Goal: Transaction & Acquisition: Purchase product/service

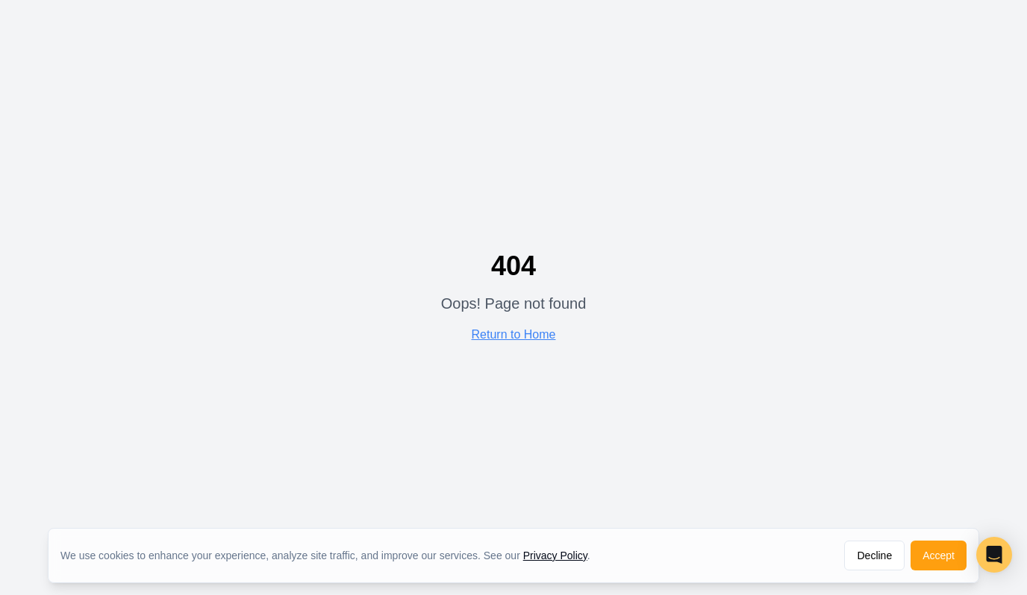
click at [519, 343] on div "404 Oops! Page not found Return to Home" at bounding box center [514, 297] width 146 height 93
click at [519, 336] on link "Return to Home" at bounding box center [514, 334] width 84 height 13
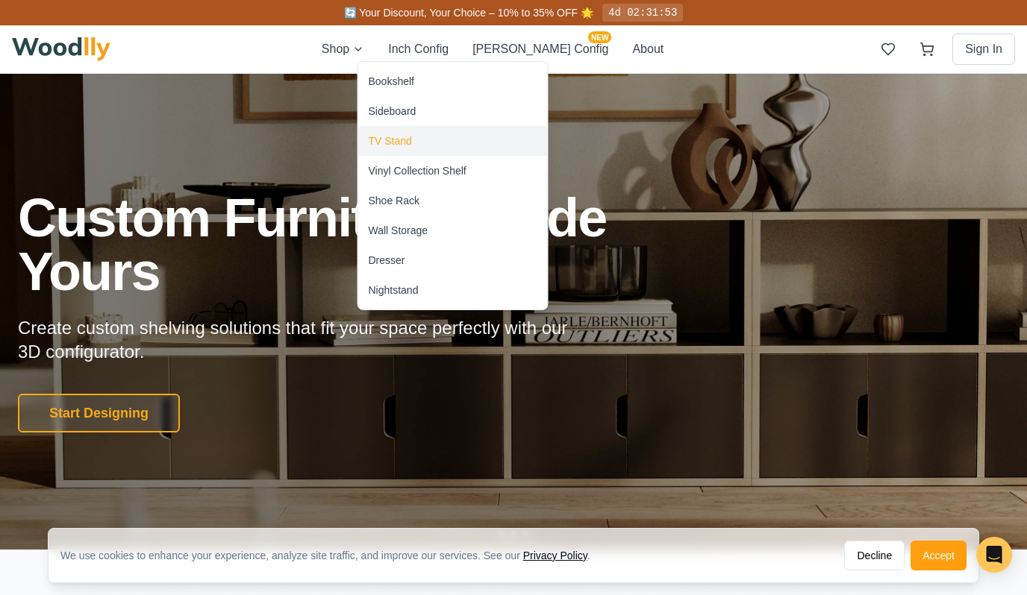
click at [390, 152] on div "TV Stand" at bounding box center [453, 141] width 190 height 30
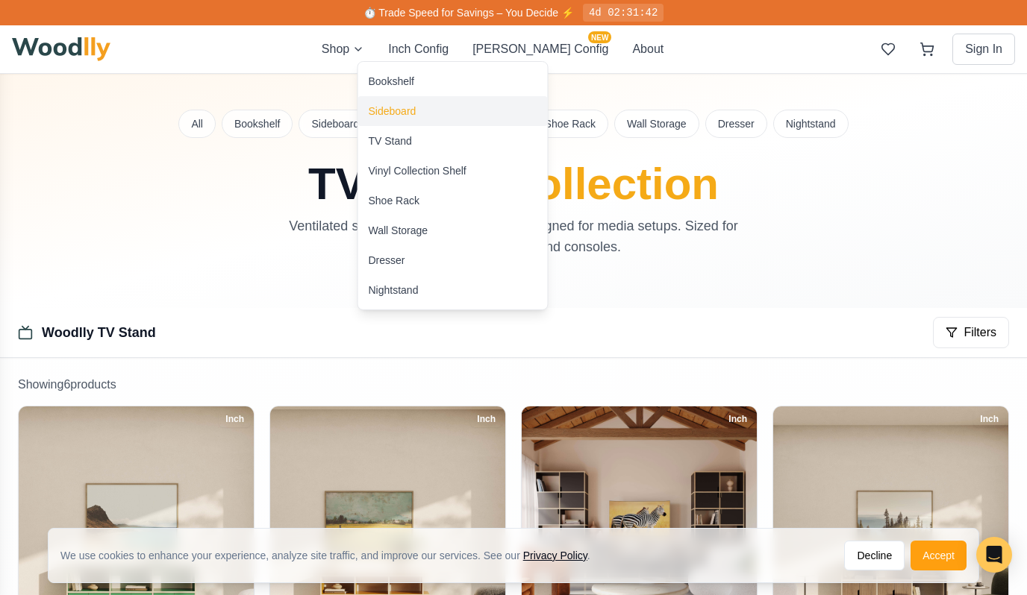
click at [392, 113] on div "Sideboard" at bounding box center [393, 111] width 48 height 15
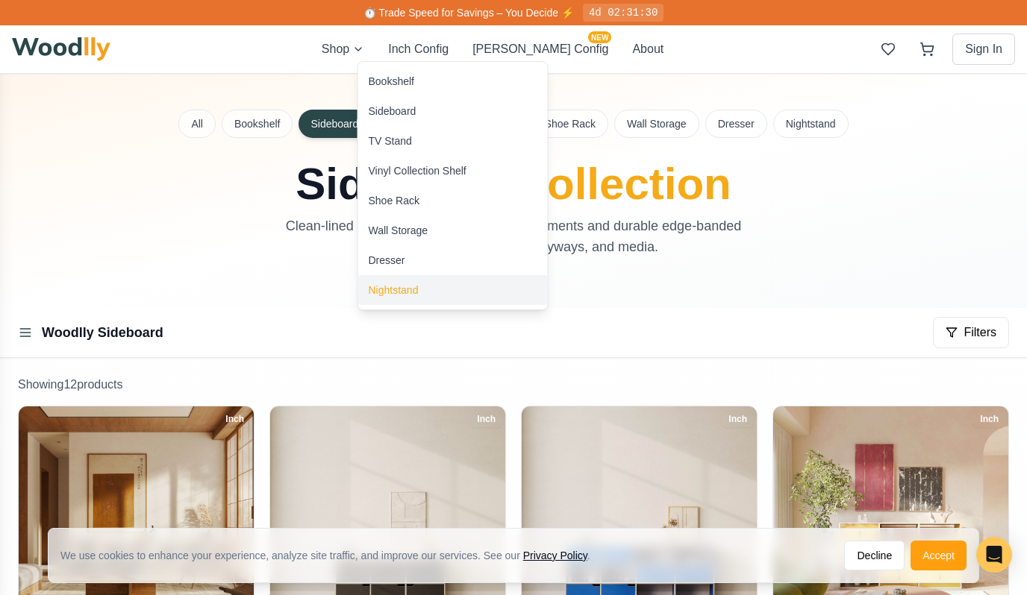
click at [393, 286] on div "Nightstand" at bounding box center [394, 290] width 50 height 15
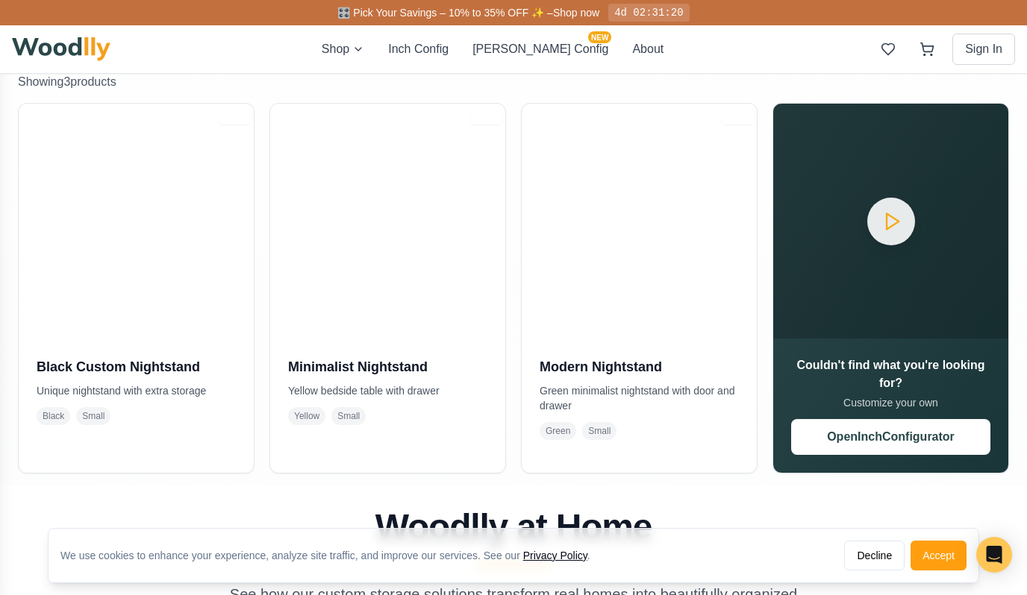
scroll to position [383, 0]
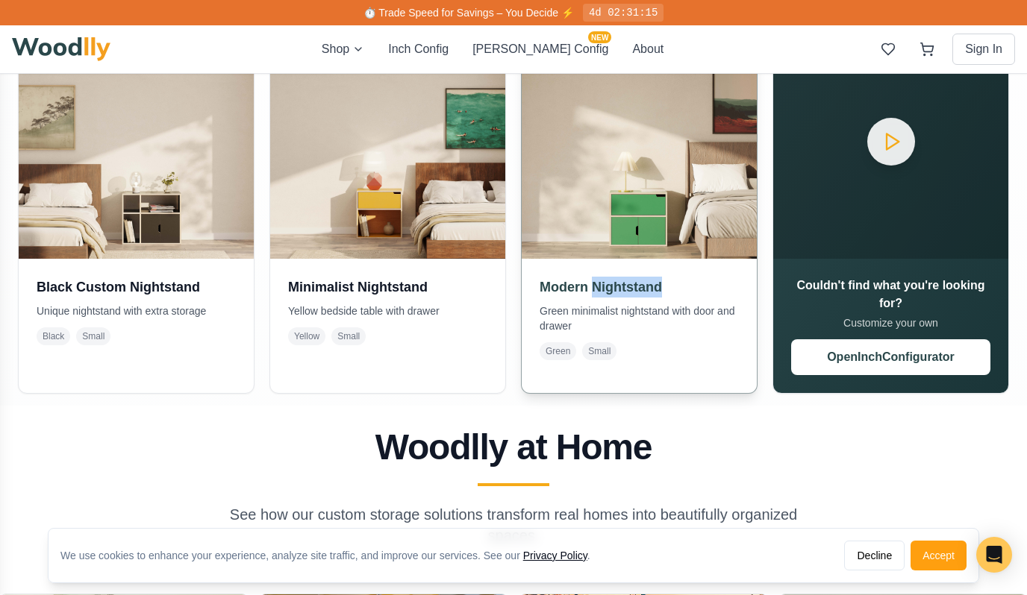
click at [601, 288] on h3 "Modern Nightstand" at bounding box center [638, 287] width 199 height 21
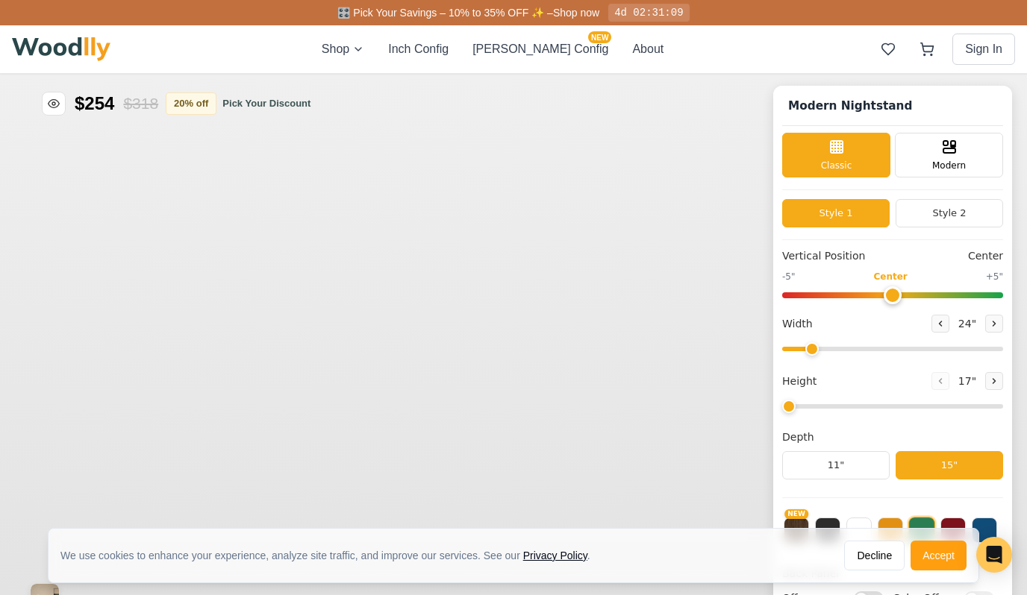
type input "2"
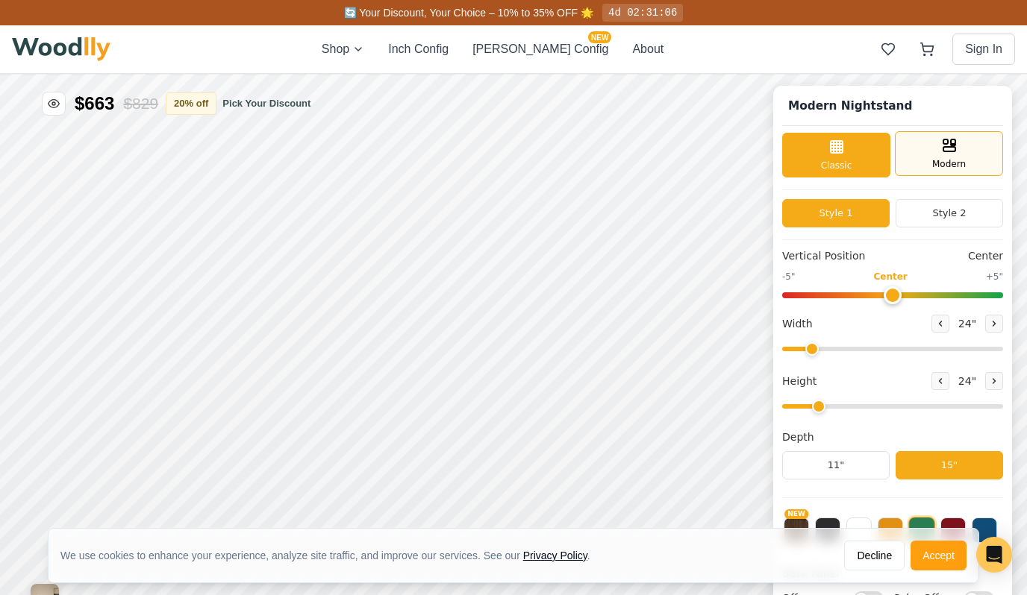
click at [917, 154] on div "Modern" at bounding box center [949, 153] width 108 height 45
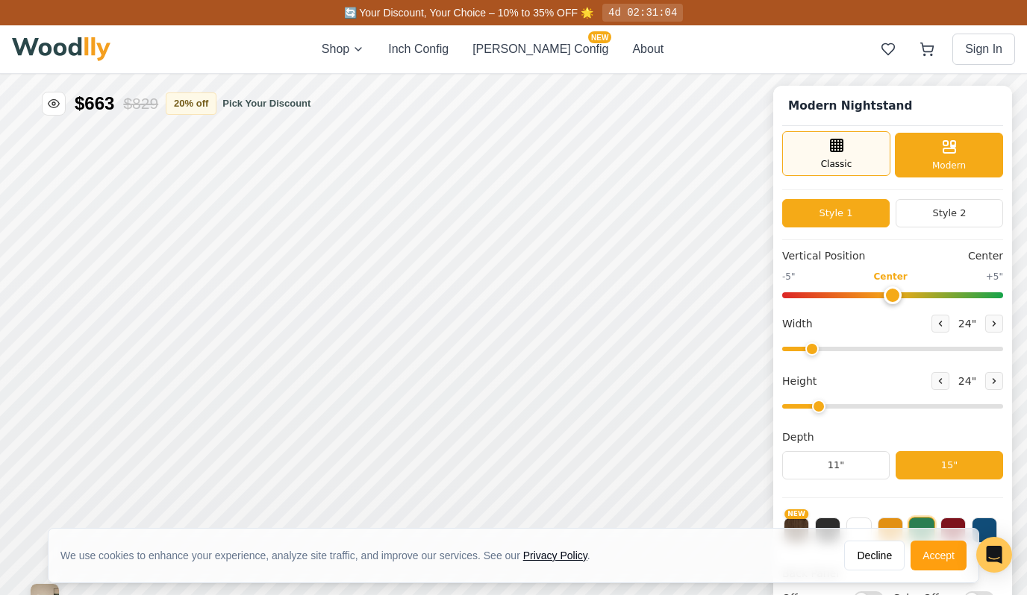
click at [843, 155] on div "Classic" at bounding box center [836, 153] width 108 height 45
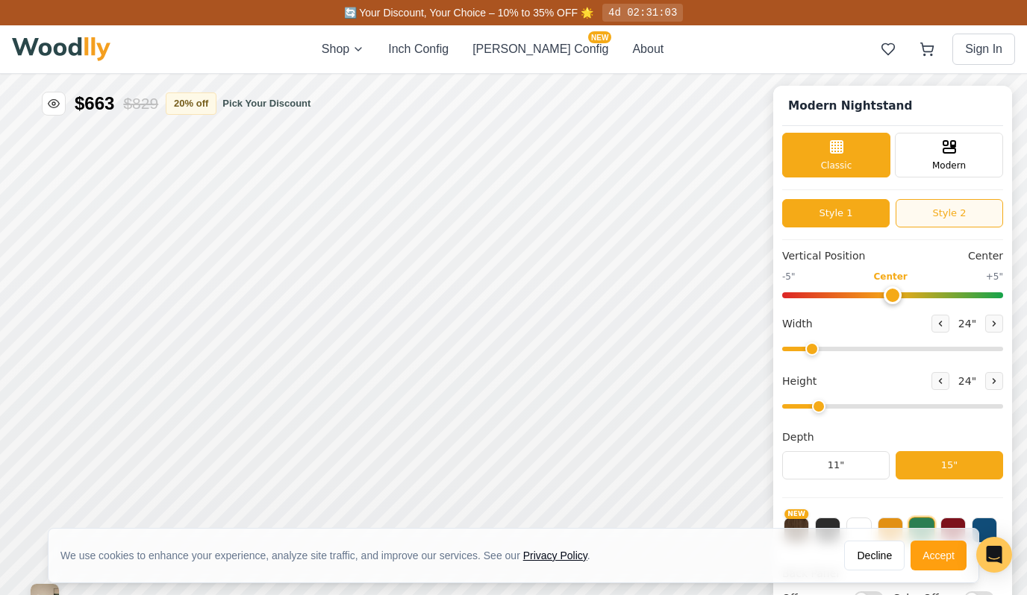
click at [916, 216] on button "Style 2" at bounding box center [948, 213] width 107 height 28
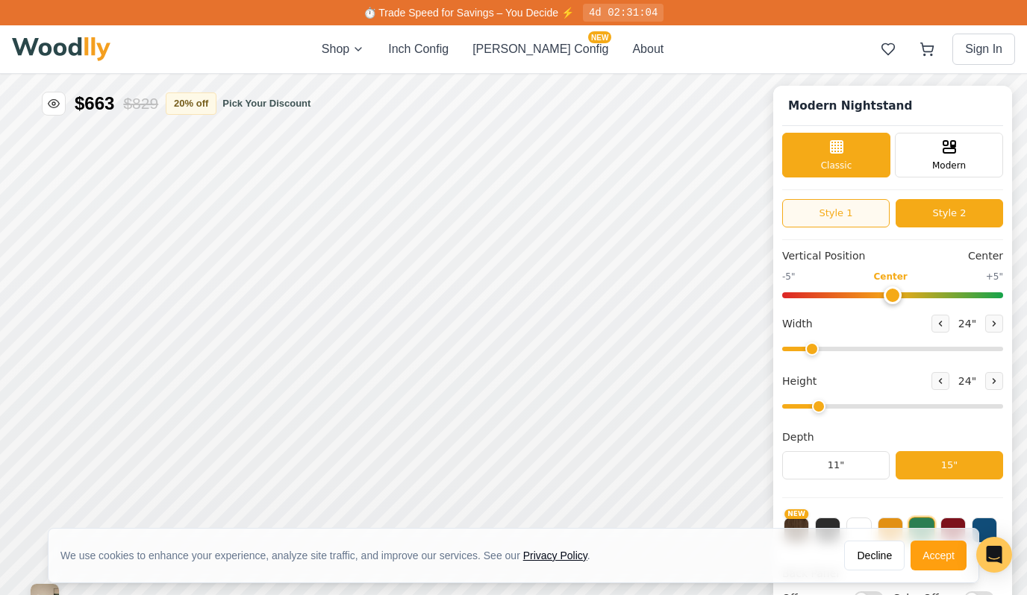
click at [857, 215] on button "Style 1" at bounding box center [835, 213] width 107 height 28
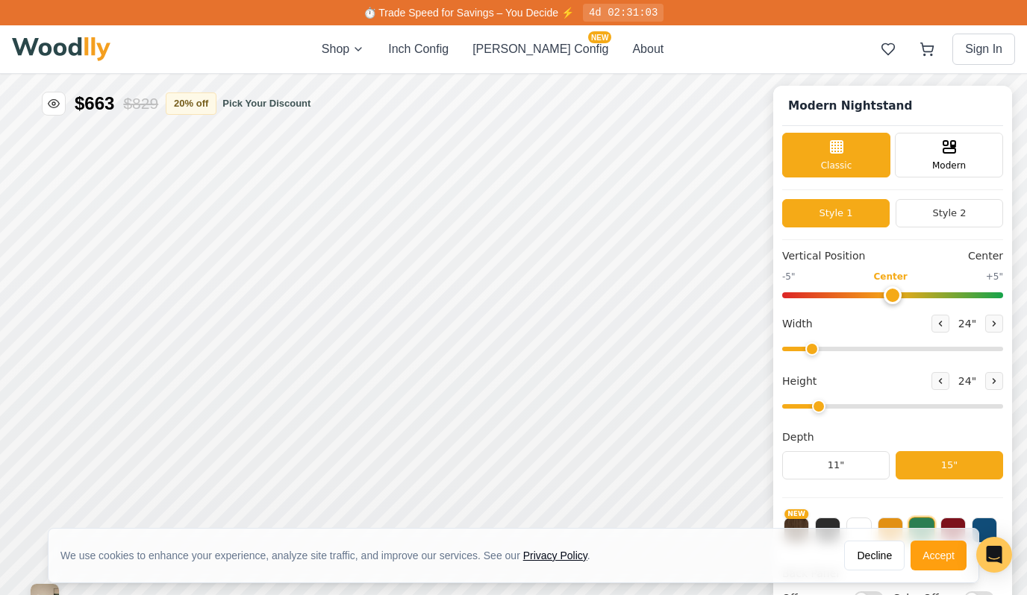
scroll to position [7, 0]
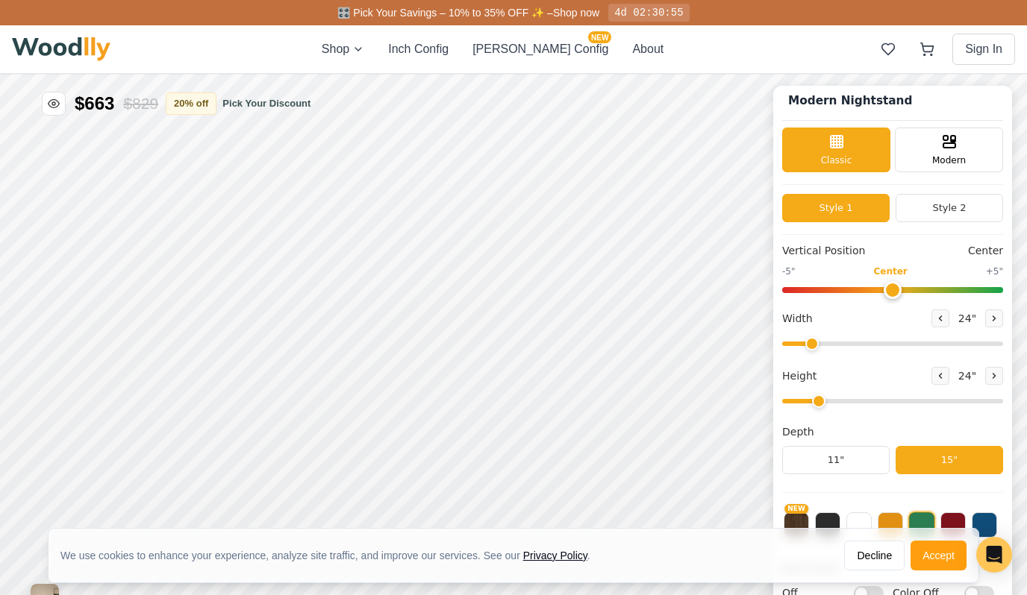
drag, startPoint x: 887, startPoint y: 289, endPoint x: 898, endPoint y: 296, distance: 13.5
click at [898, 293] on input "range" at bounding box center [892, 290] width 221 height 6
drag, startPoint x: 887, startPoint y: 289, endPoint x: 846, endPoint y: 289, distance: 41.0
click at [846, 289] on input "range" at bounding box center [892, 290] width 221 height 6
drag, startPoint x: 851, startPoint y: 290, endPoint x: 886, endPoint y: 291, distance: 35.8
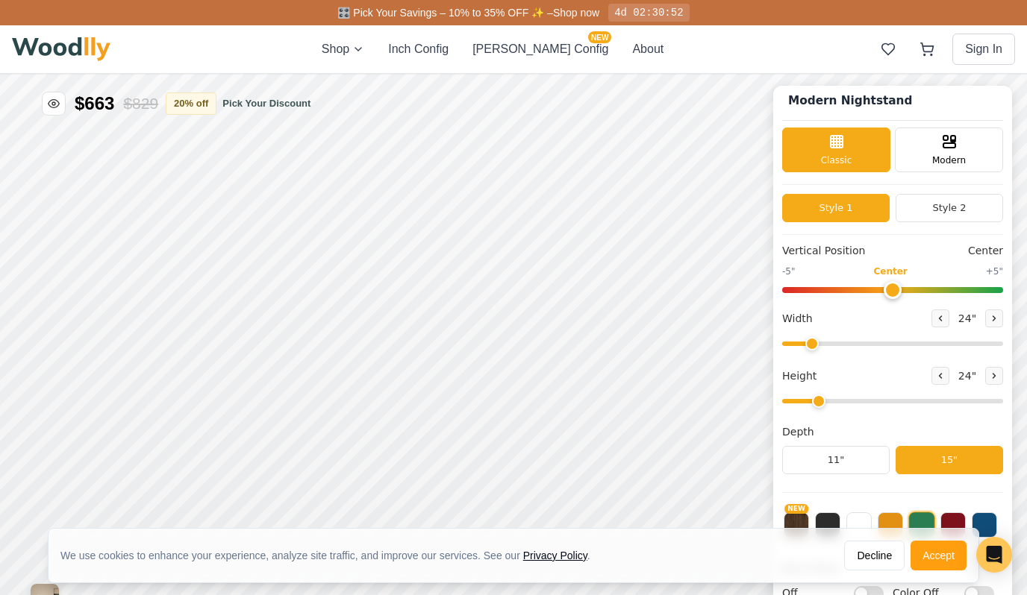
type input "0"
click at [886, 291] on input "range" at bounding box center [892, 290] width 221 height 6
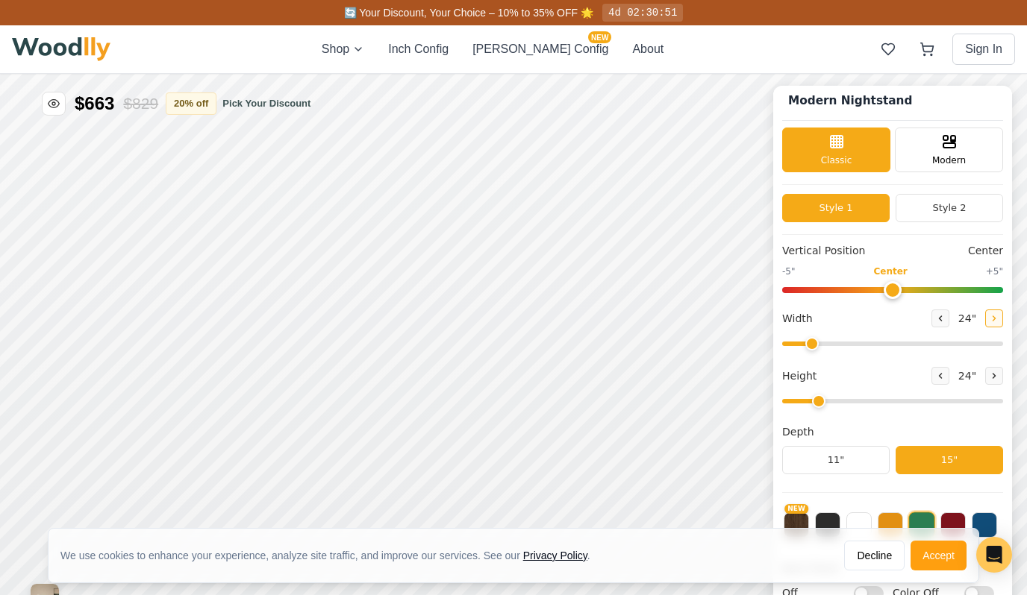
click at [989, 316] on icon at bounding box center [993, 318] width 9 height 9
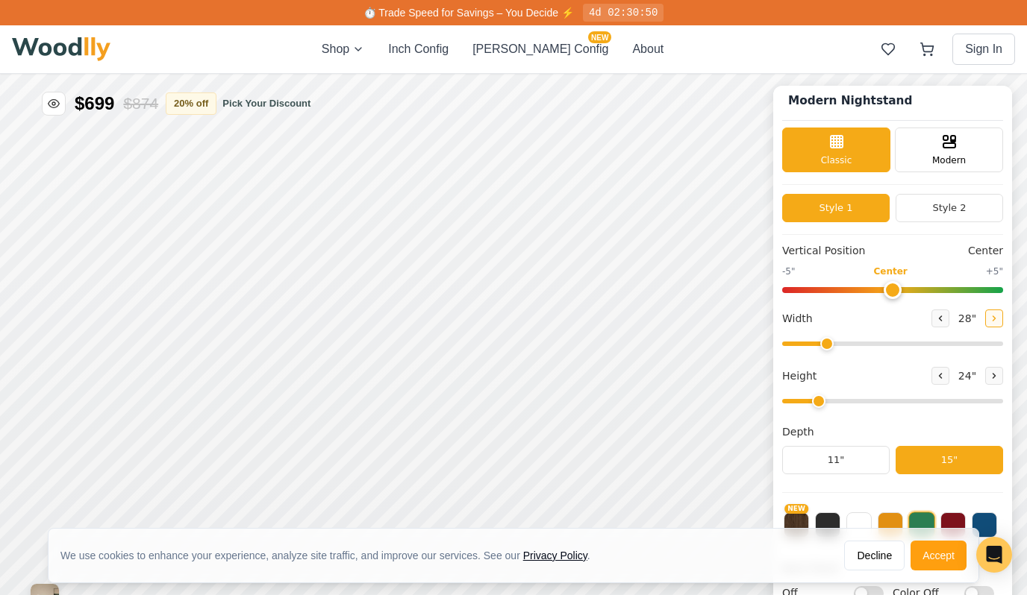
click at [989, 316] on icon at bounding box center [993, 318] width 9 height 9
type input "30"
click at [850, 462] on button "11"" at bounding box center [835, 460] width 107 height 28
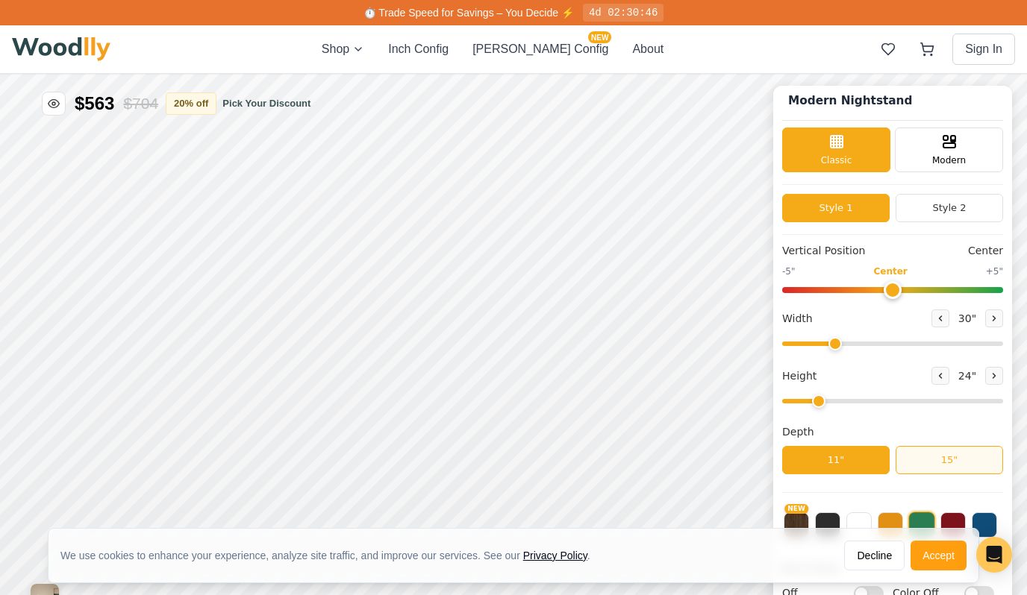
click at [926, 465] on button "15"" at bounding box center [948, 460] width 107 height 28
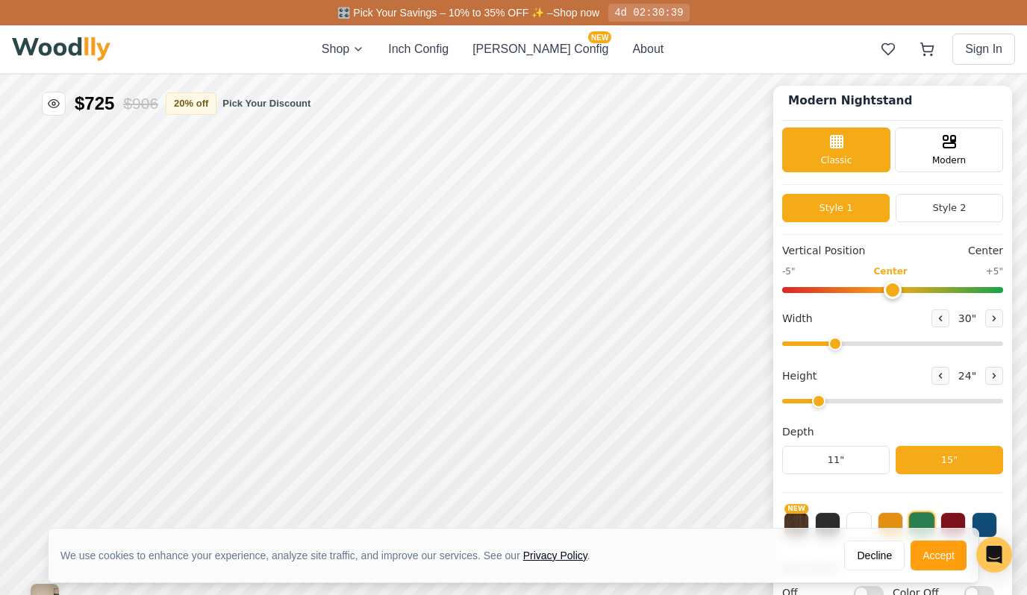
click at [937, 577] on div "We use cookies to enhance your experience, analyze site traffic, and improve ou…" at bounding box center [514, 556] width 930 height 54
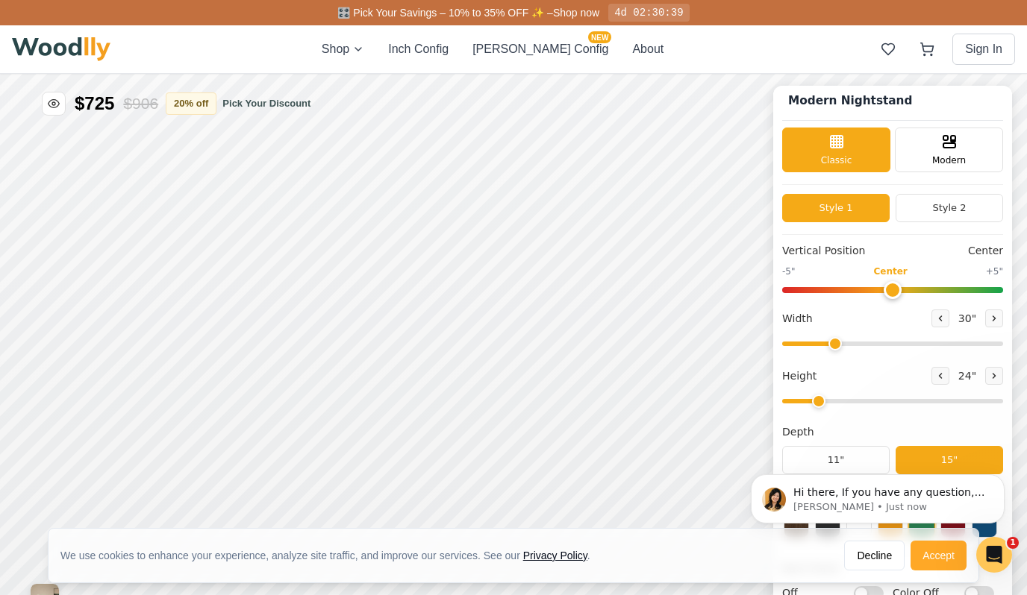
scroll to position [0, 0]
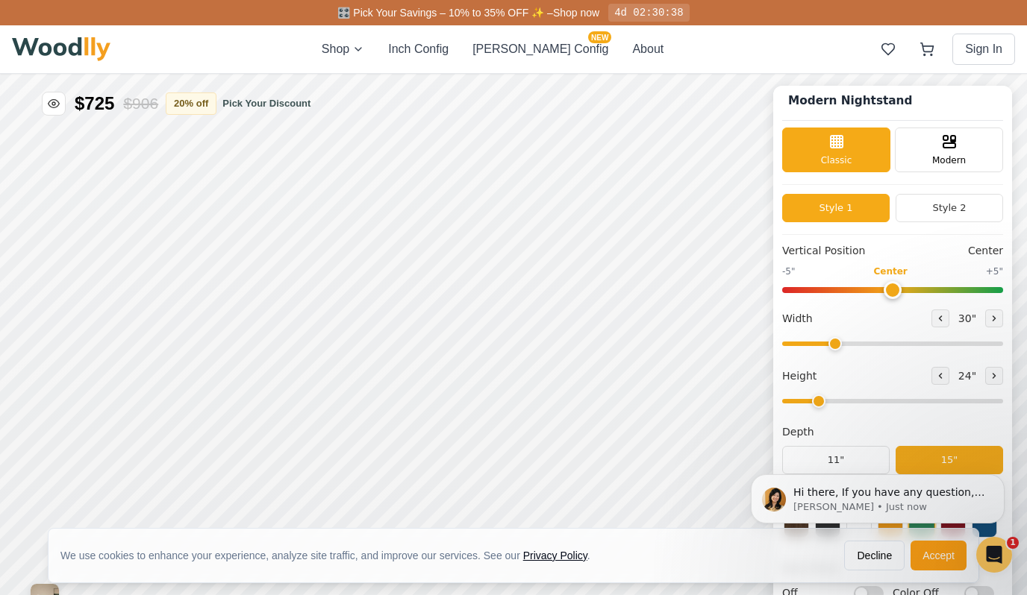
click at [930, 554] on html "Hi there, If you have any question, we are right here for you. 😊 Anna • Just now" at bounding box center [877, 499] width 298 height 112
click at [921, 552] on html "Hi there, If you have any question, we are right here for you. 😊 Anna • Just now" at bounding box center [877, 499] width 298 height 112
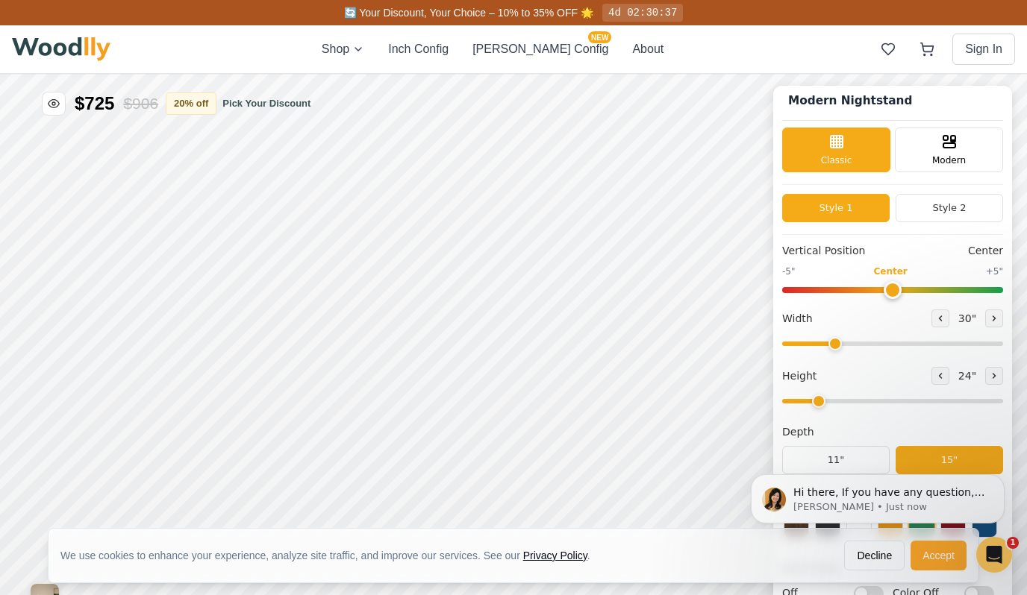
click at [925, 557] on button "Accept" at bounding box center [938, 556] width 56 height 30
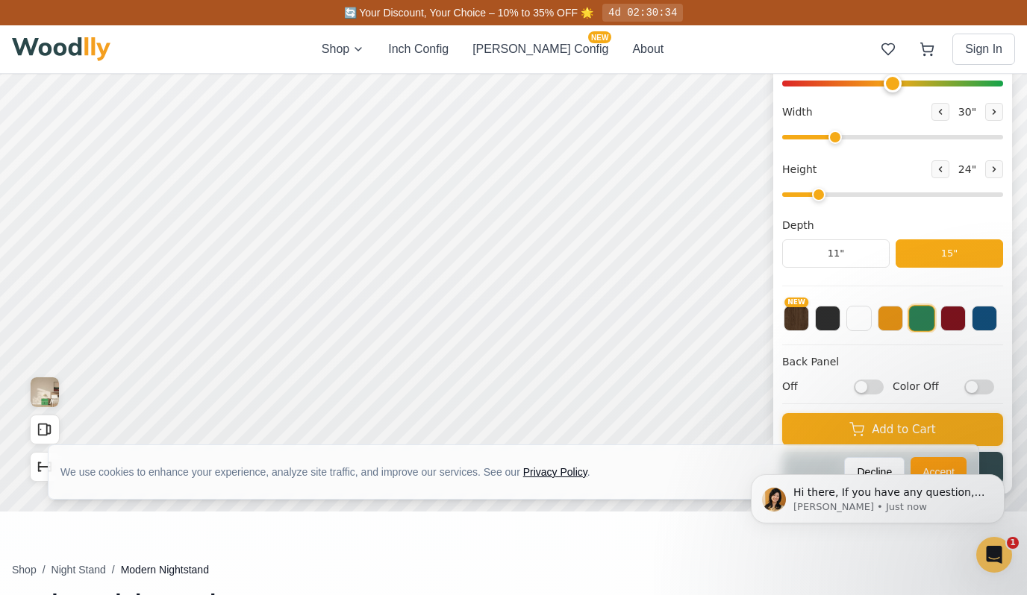
scroll to position [194, 0]
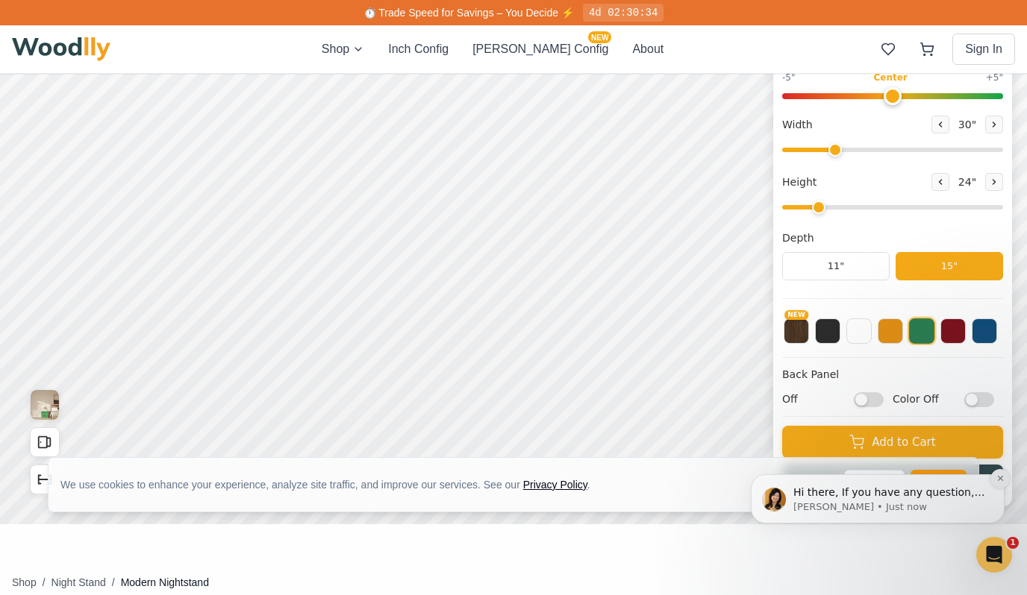
click at [997, 480] on icon "Dismiss notification" at bounding box center [1000, 479] width 8 height 8
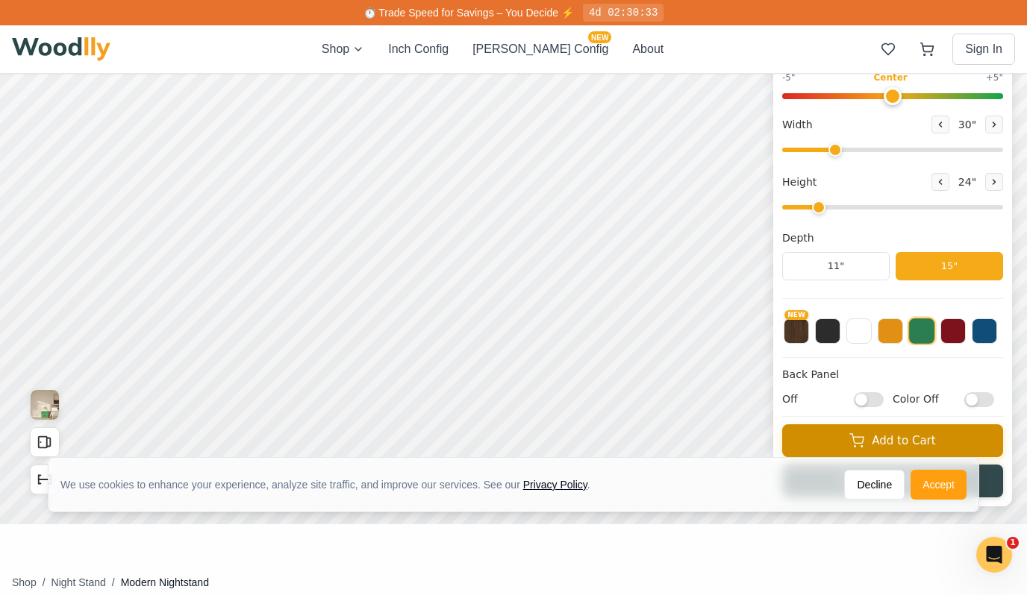
scroll to position [0, 0]
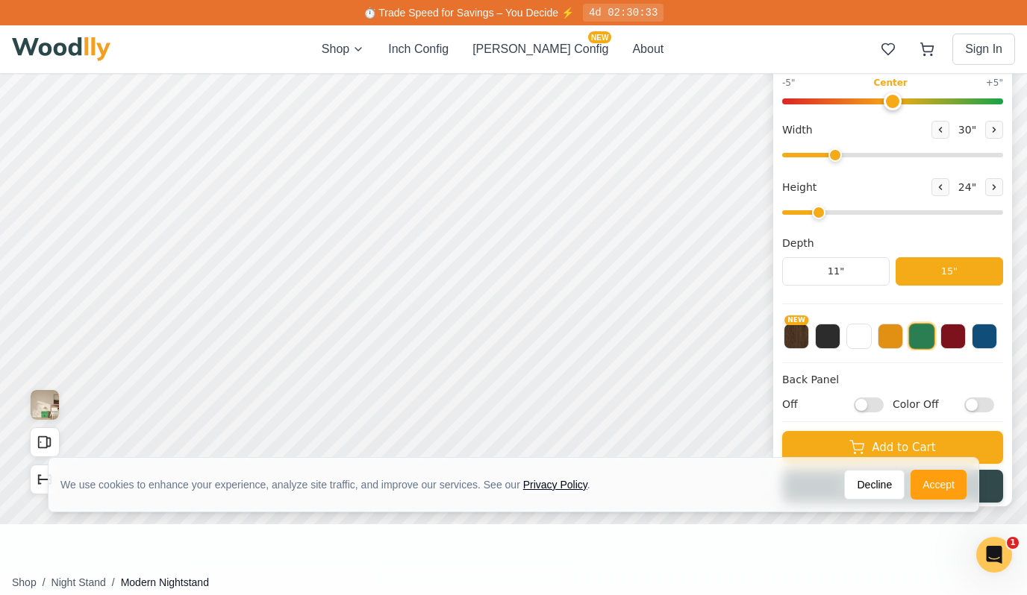
click at [870, 410] on input "Off" at bounding box center [869, 404] width 30 height 15
checkbox input "true"
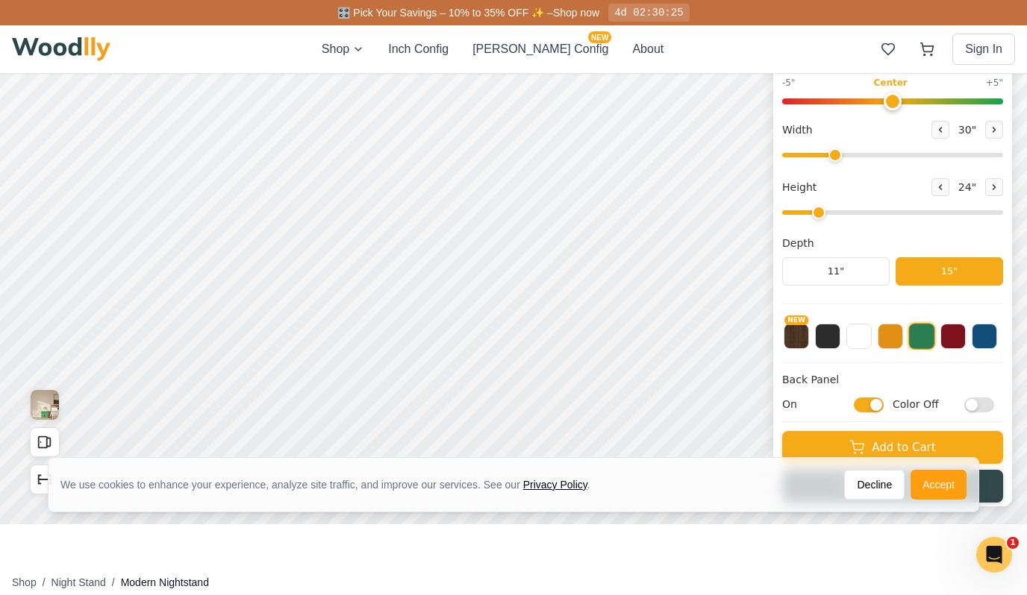
click at [974, 407] on input "Color Off" at bounding box center [979, 404] width 30 height 15
click at [974, 407] on input "Color On" at bounding box center [979, 404] width 30 height 15
click at [974, 407] on input "Color Off" at bounding box center [979, 404] width 30 height 15
checkbox input "true"
click at [954, 344] on button at bounding box center [952, 334] width 25 height 25
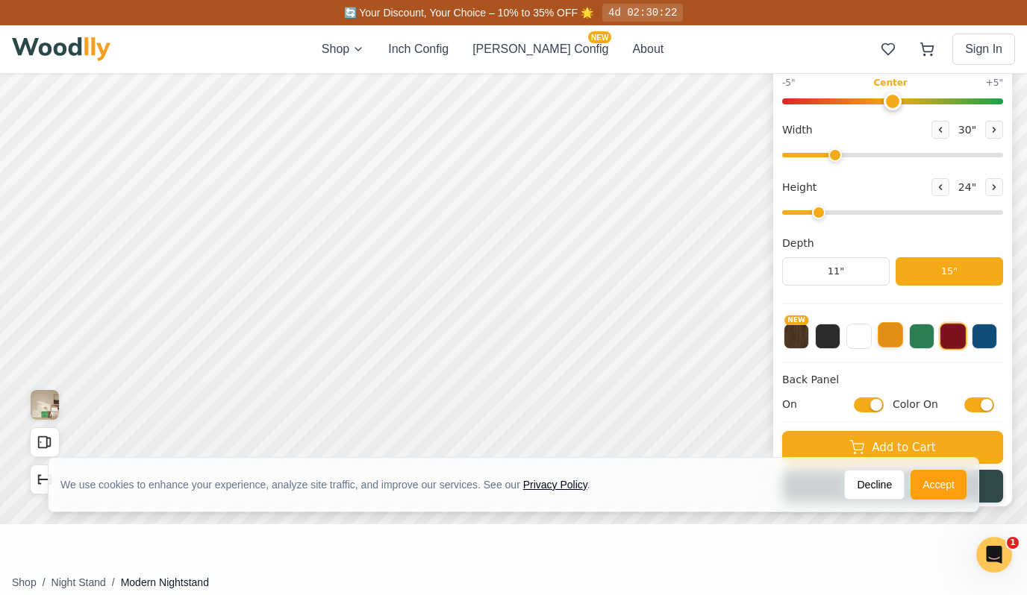
click at [894, 343] on button at bounding box center [890, 334] width 25 height 25
click at [926, 342] on button at bounding box center [921, 334] width 25 height 25
click at [939, 485] on button "Accept" at bounding box center [938, 485] width 56 height 30
